Goal: Task Accomplishment & Management: Manage account settings

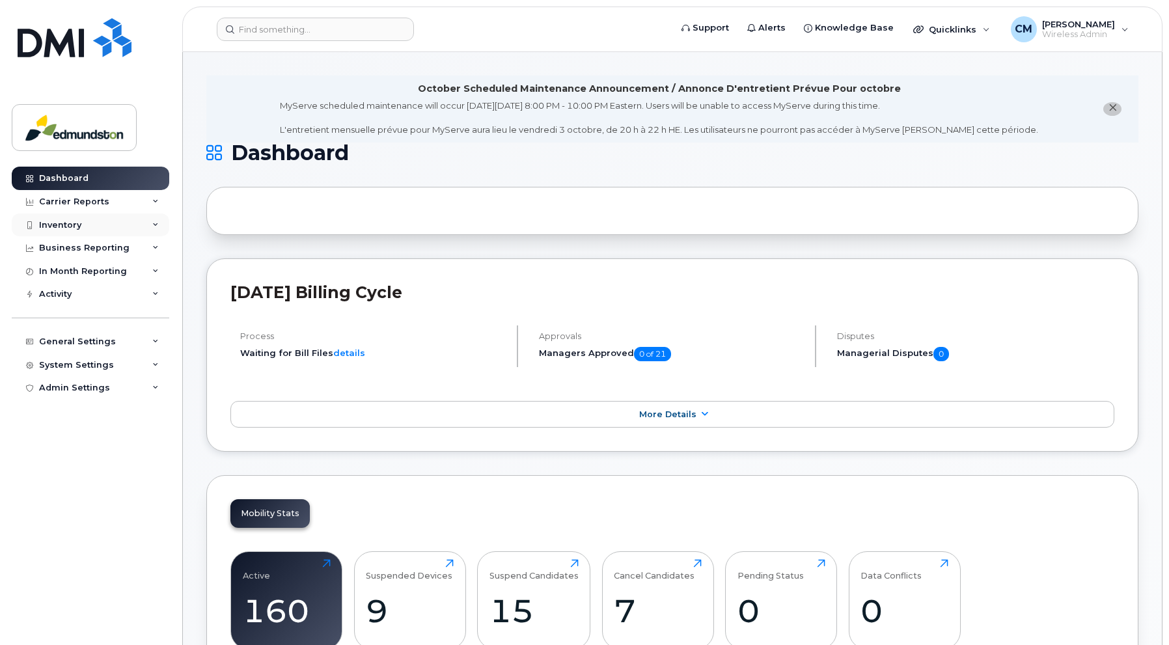
click at [66, 220] on div "Inventory" at bounding box center [60, 225] width 42 height 10
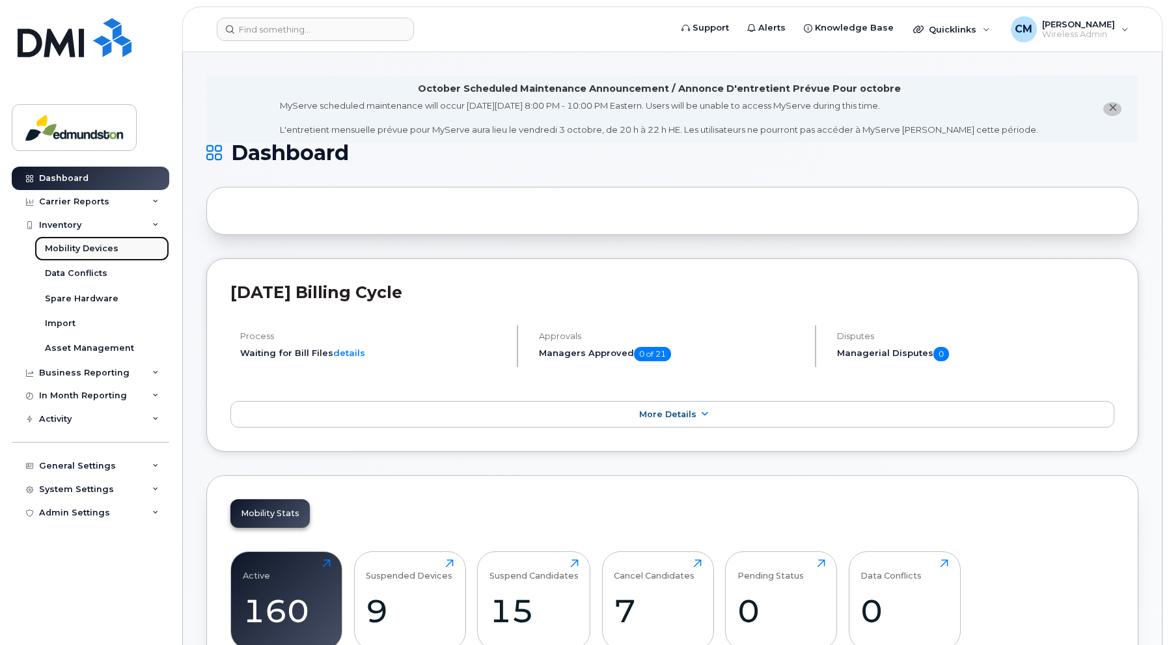
click at [71, 245] on div "Mobility Devices" at bounding box center [82, 249] width 74 height 12
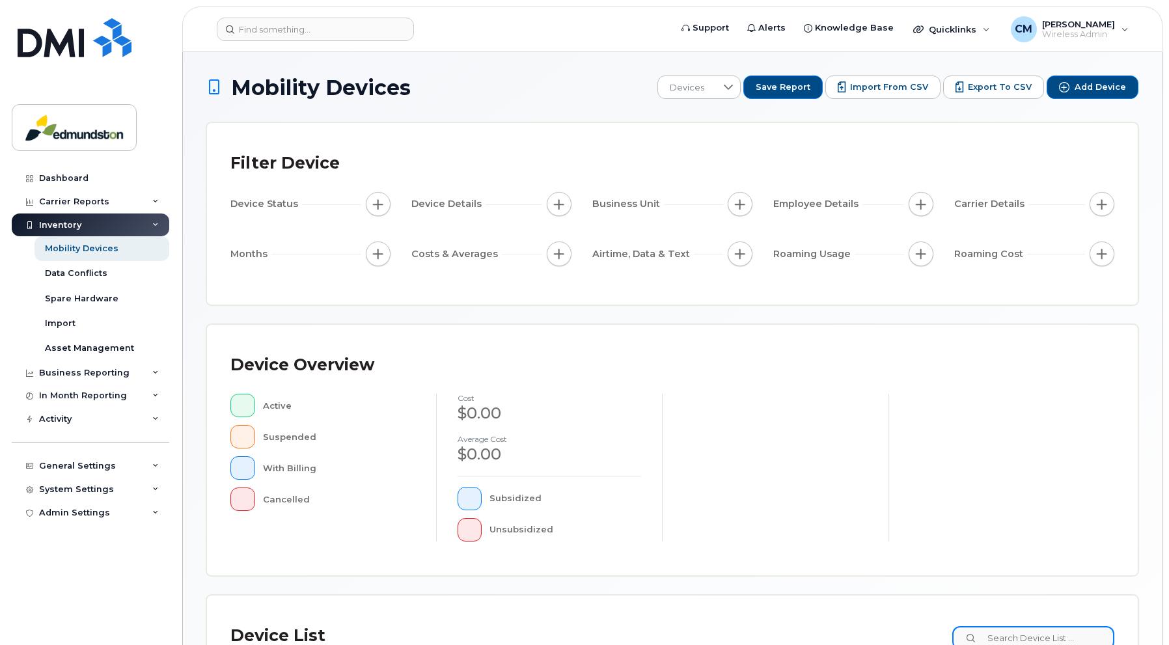
click at [1032, 632] on input at bounding box center [1034, 637] width 162 height 23
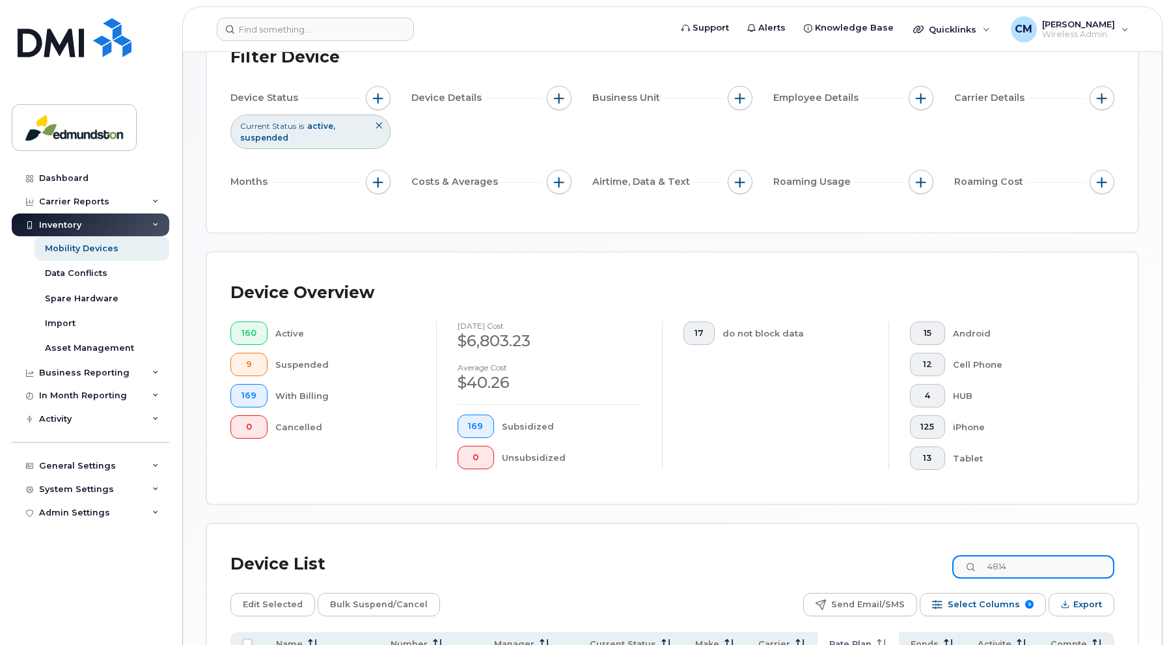
scroll to position [161, 0]
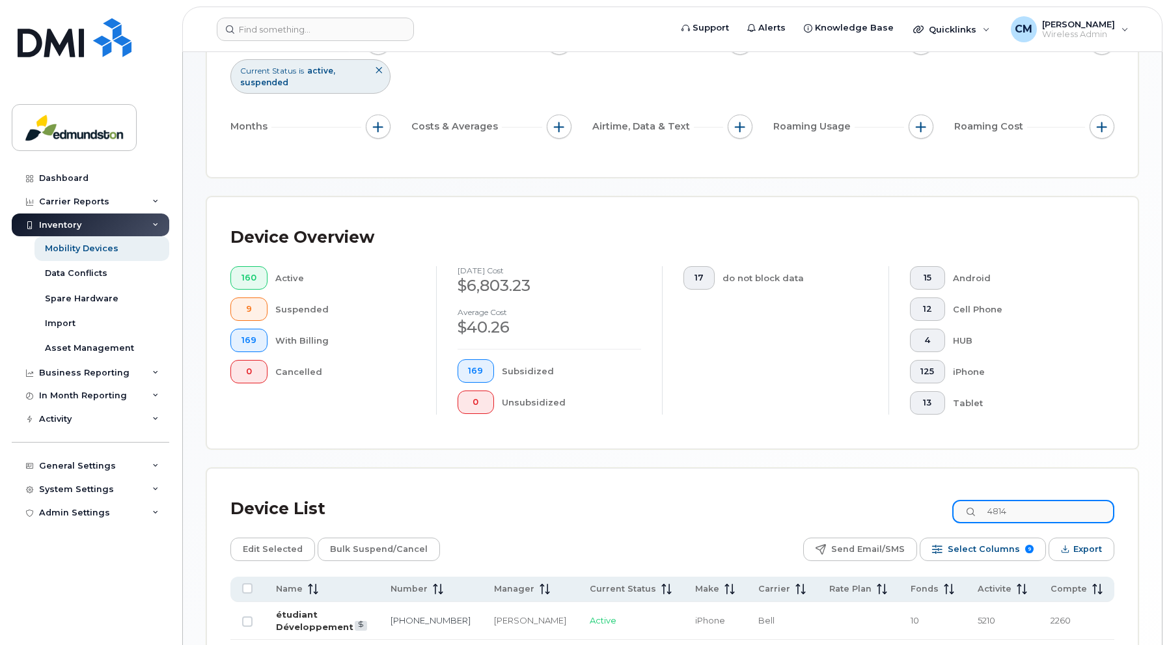
type input "4814"
click at [340, 609] on link "étudiant Développement" at bounding box center [314, 620] width 77 height 23
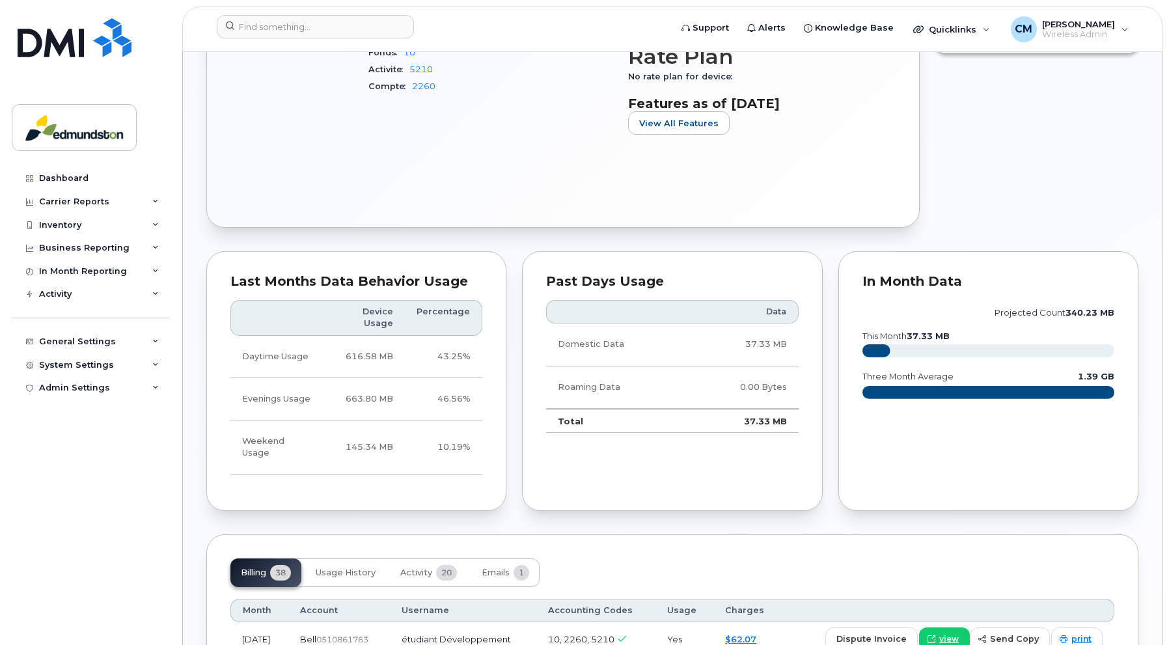
scroll to position [1042, 0]
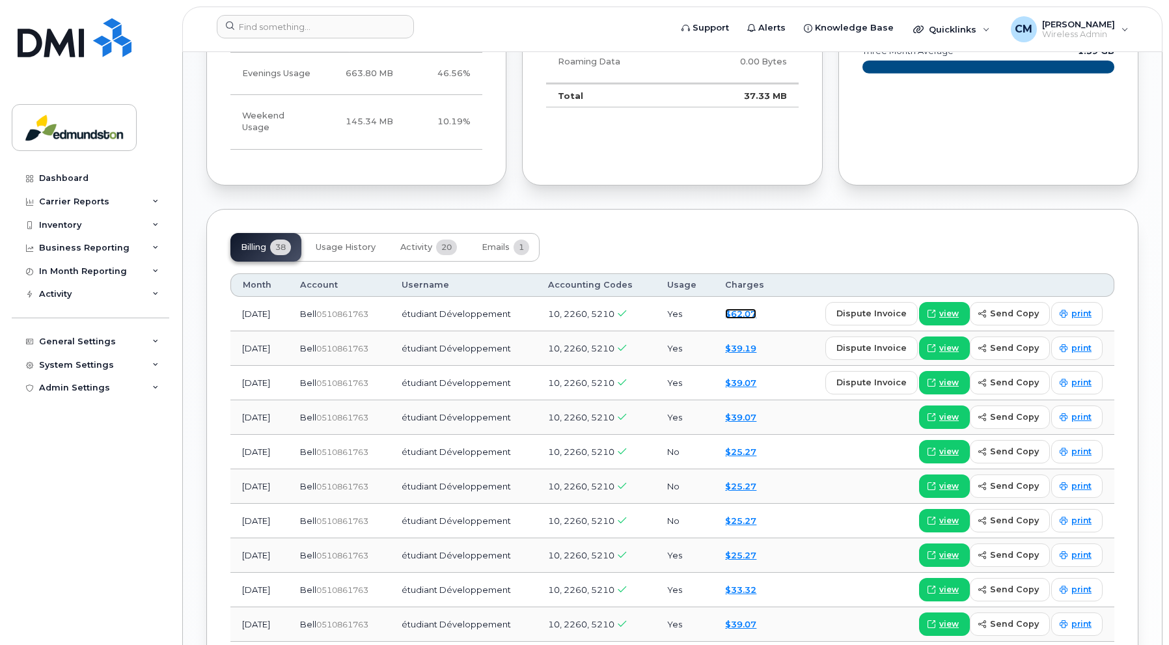
click at [753, 309] on link "$62.07" at bounding box center [740, 314] width 31 height 10
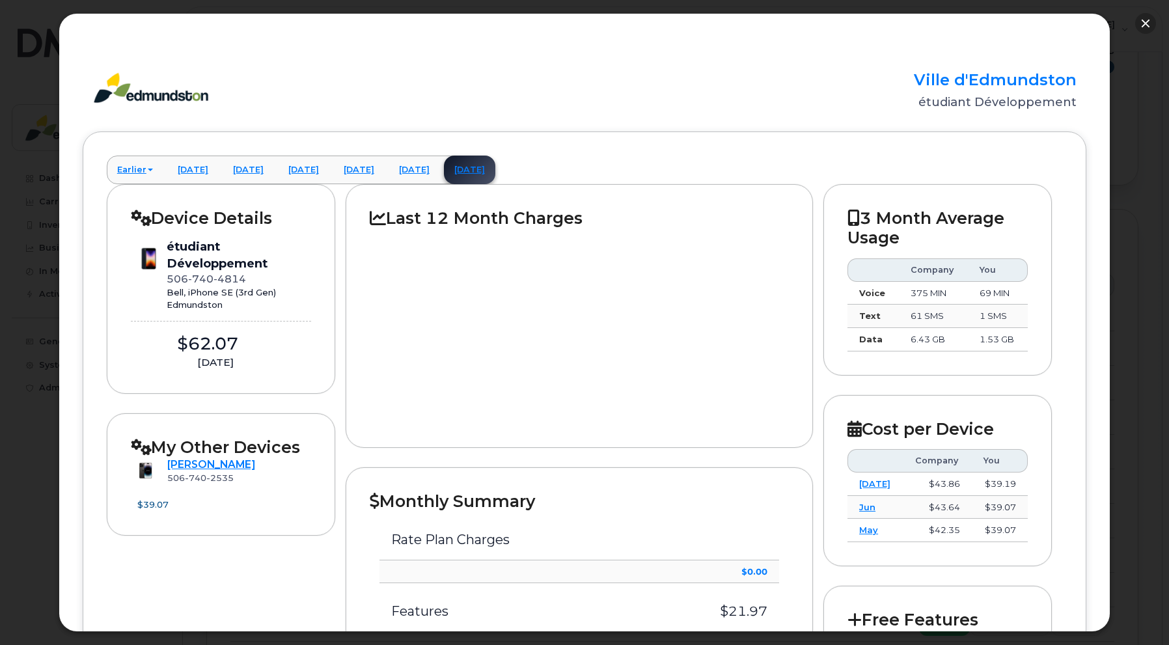
click at [1148, 20] on button "button" at bounding box center [1145, 23] width 21 height 21
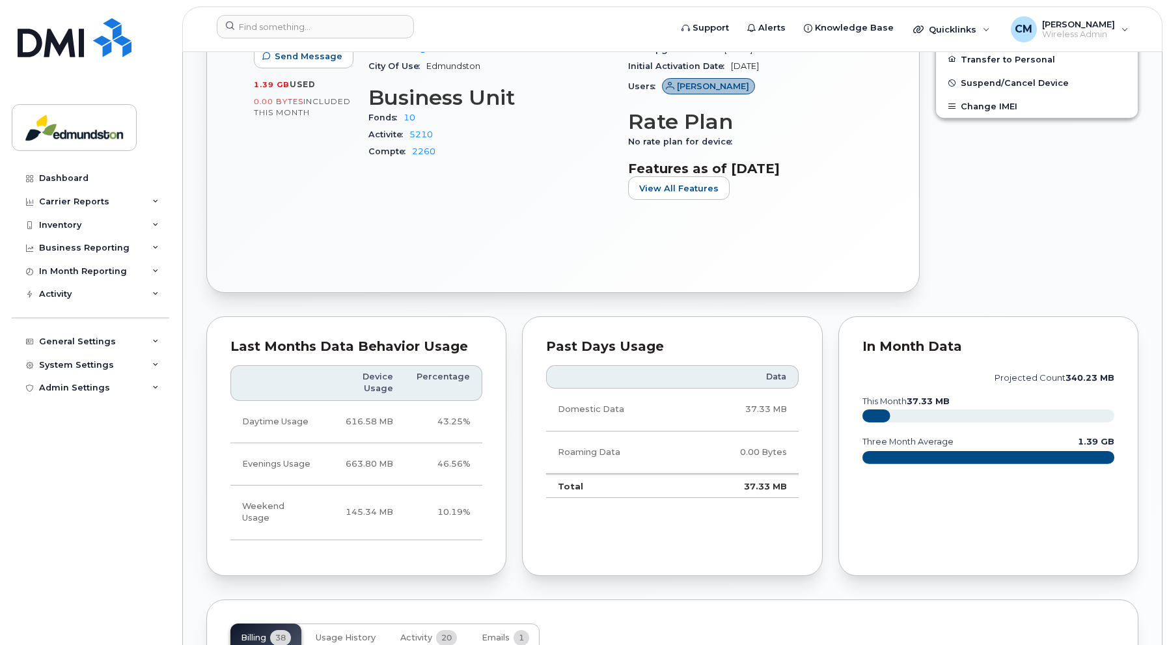
scroll to position [521, 0]
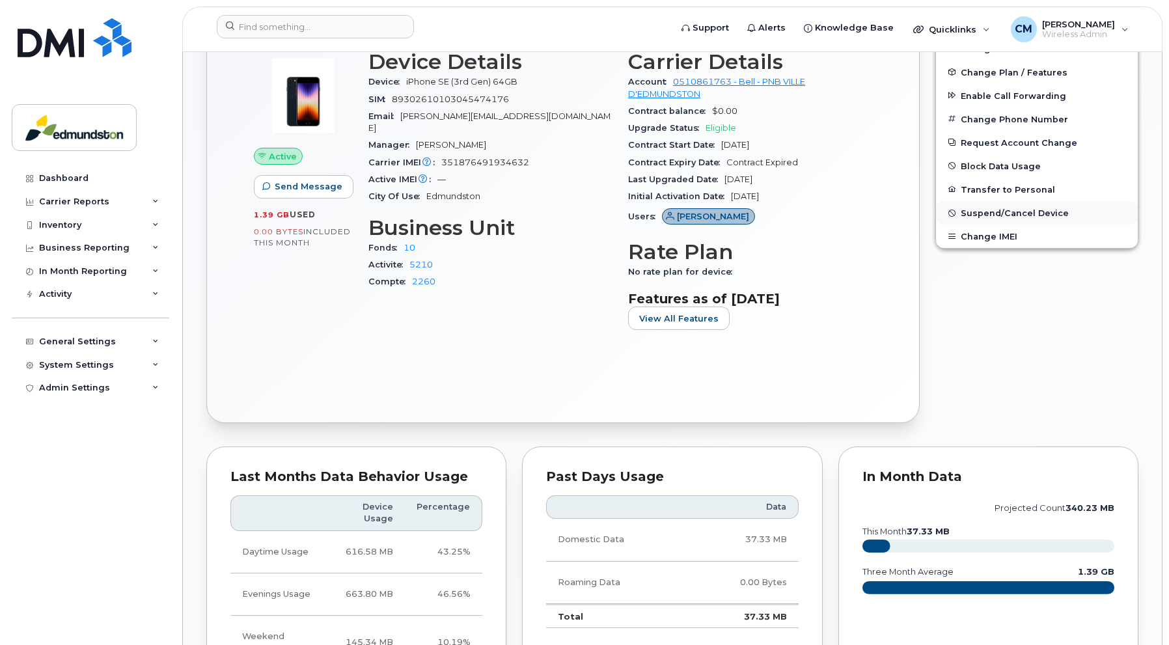
click at [982, 205] on button "Suspend/Cancel Device" at bounding box center [1037, 212] width 202 height 23
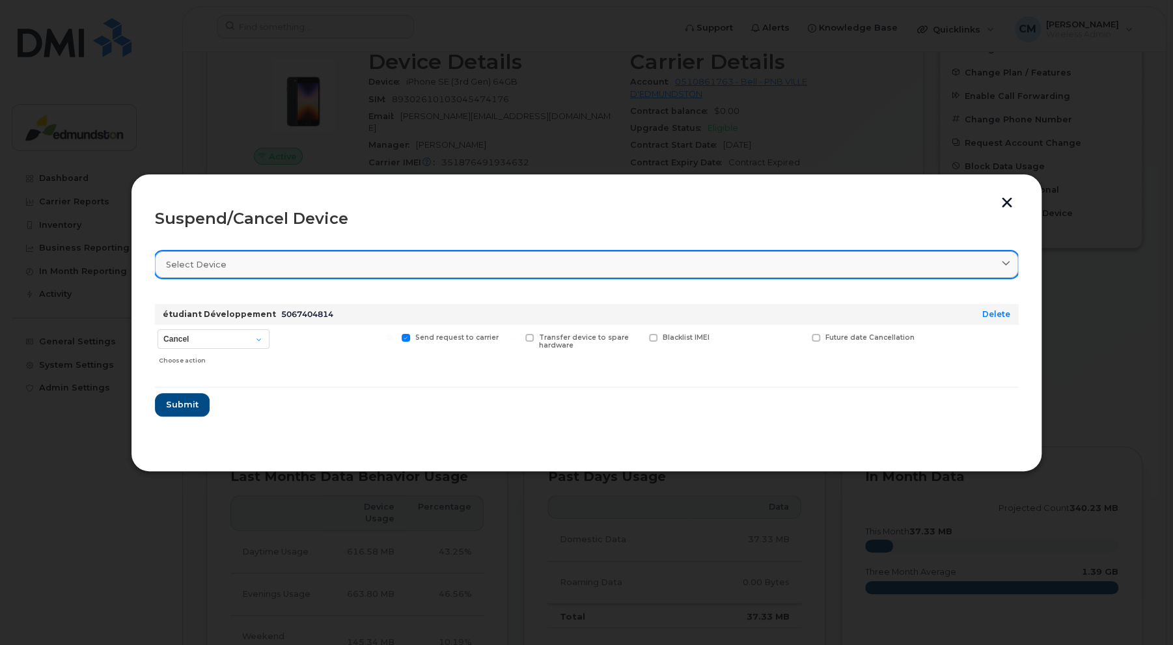
click at [285, 270] on div "Select device" at bounding box center [586, 264] width 841 height 12
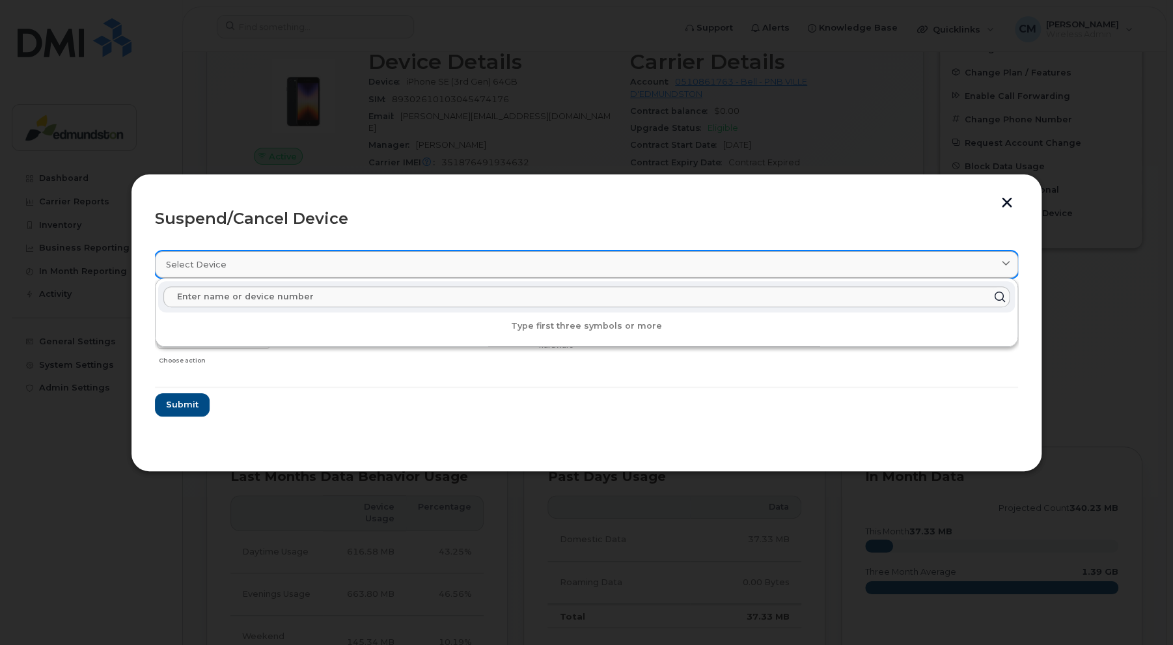
click at [280, 265] on div "Select device" at bounding box center [586, 264] width 841 height 12
click at [316, 221] on div "Suspend/Cancel Device" at bounding box center [586, 219] width 863 height 16
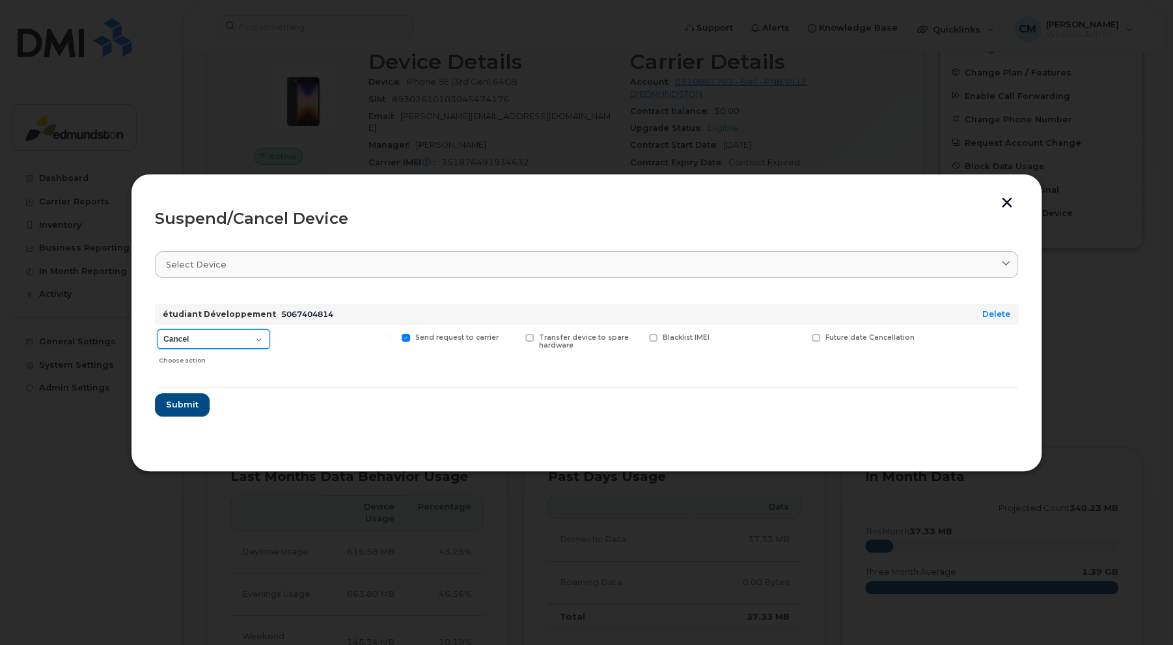
click at [249, 339] on select "Cancel Suspend - Extend Suspension Suspend - Reduced Rate Suspend - Full Rate S…" at bounding box center [214, 339] width 112 height 20
select select "[object Object]"
click at [158, 329] on select "Cancel Suspend - Extend Suspension Suspend - Reduced Rate Suspend - Full Rate S…" at bounding box center [214, 339] width 112 height 20
click at [189, 407] on span "Submit" at bounding box center [181, 404] width 33 height 12
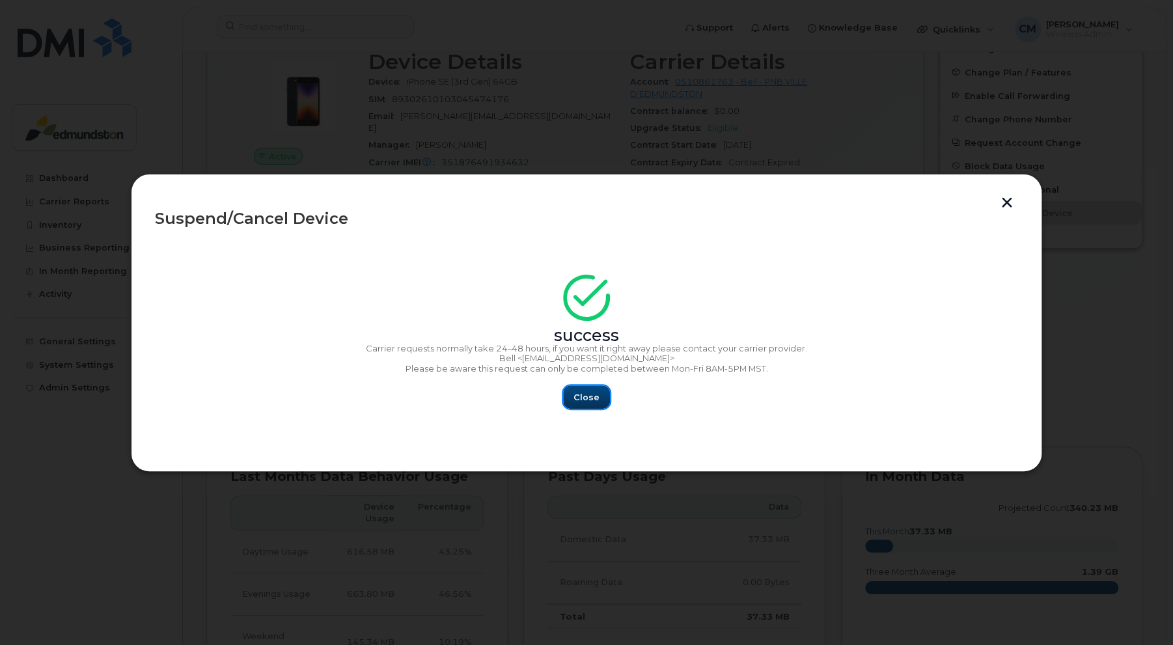
click at [579, 402] on span "Close" at bounding box center [587, 397] width 26 height 12
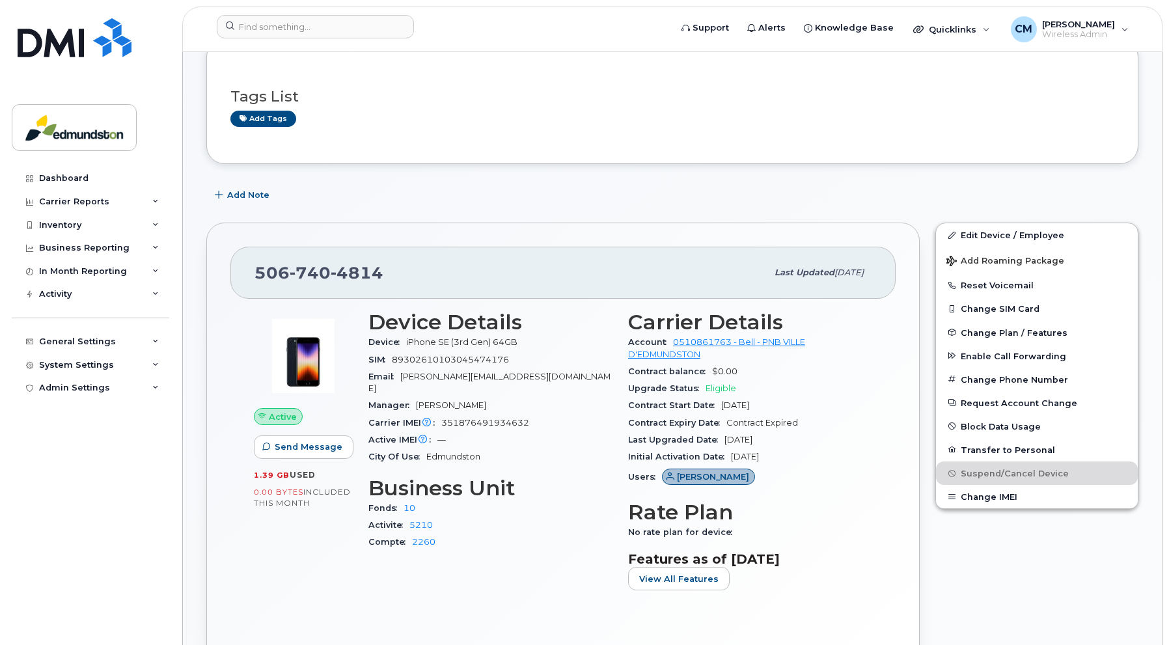
scroll to position [326, 0]
